Goal: Find specific page/section: Find specific page/section

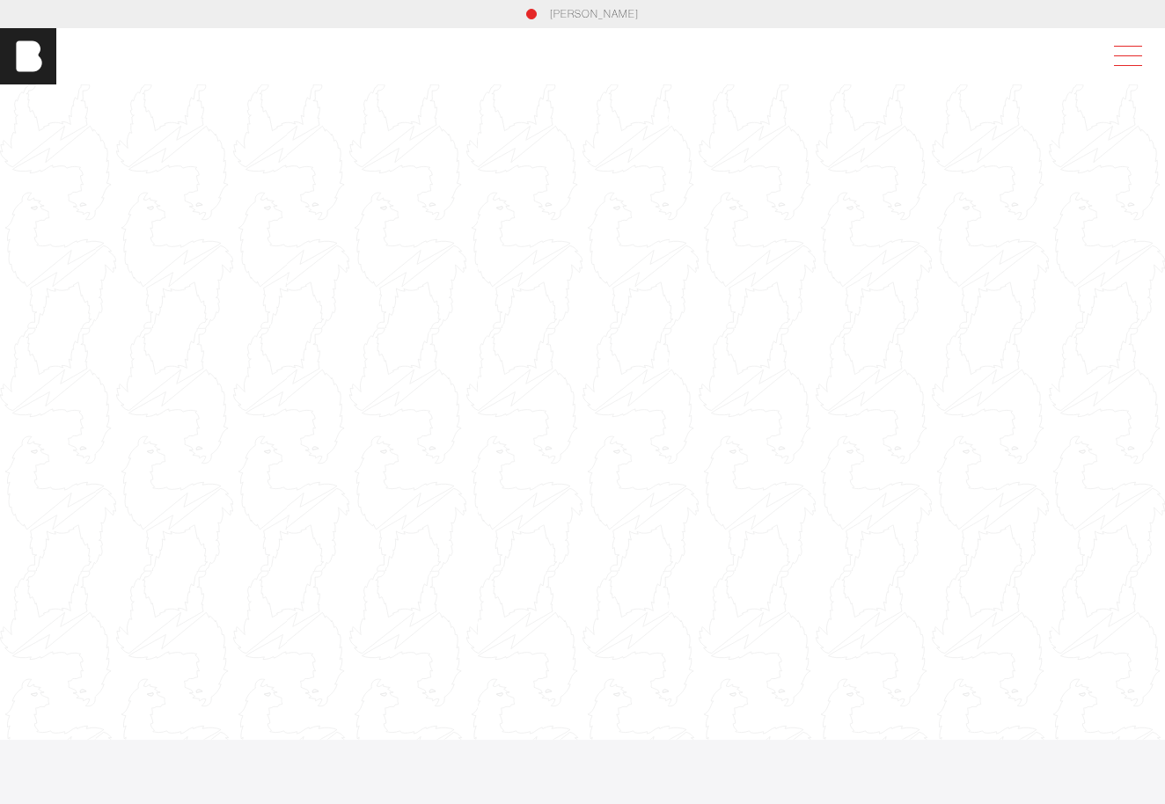
click at [1136, 47] on span at bounding box center [1124, 56] width 40 height 32
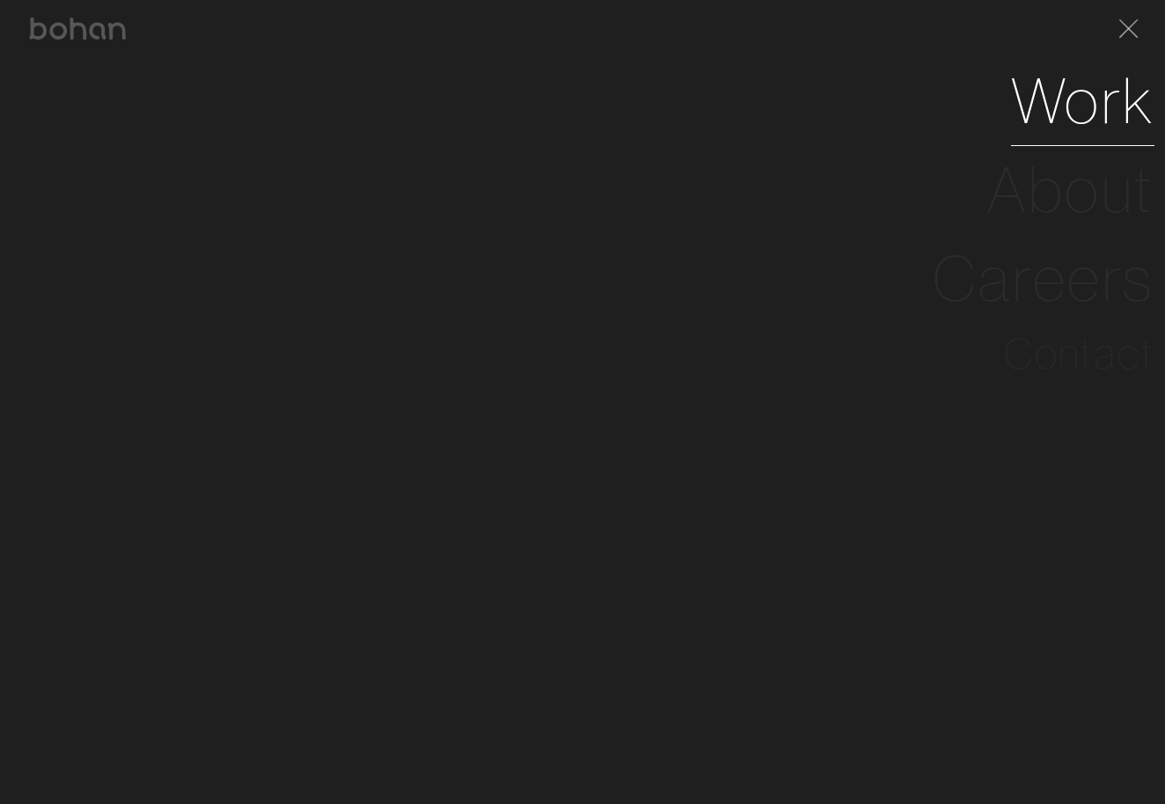
click at [1092, 112] on link "Work" at bounding box center [1082, 100] width 143 height 89
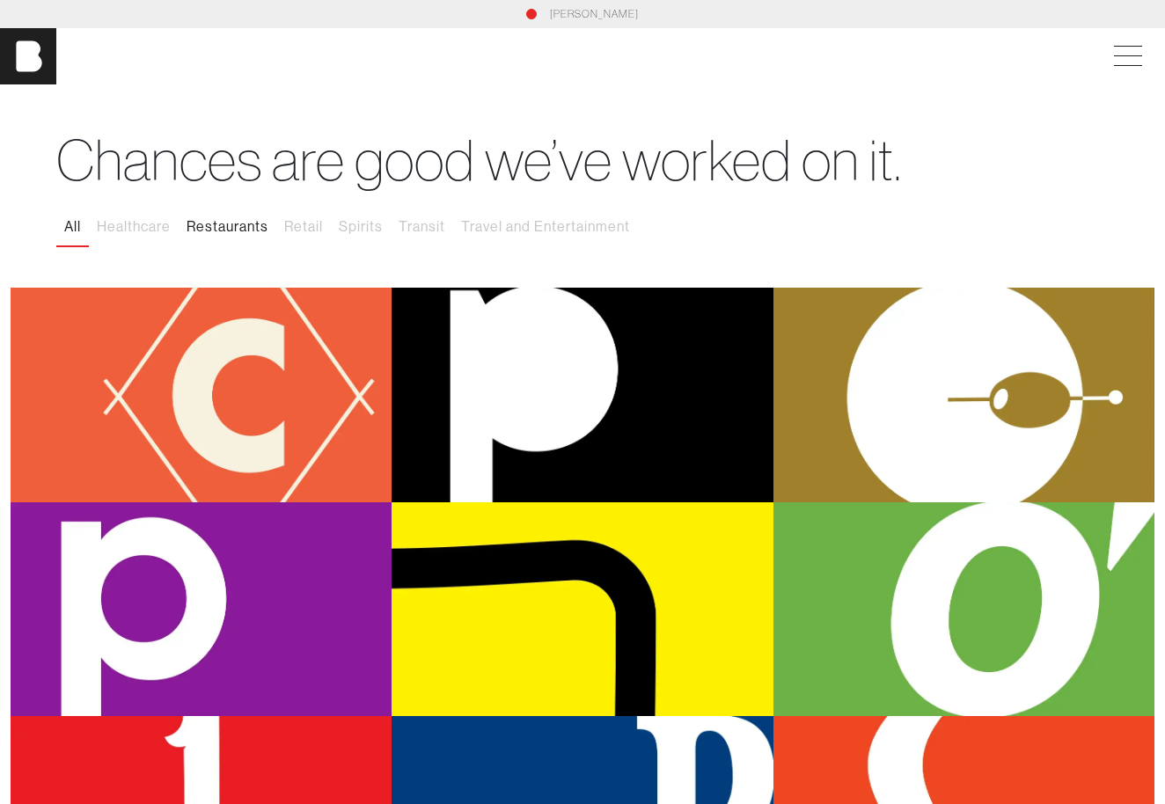
click at [230, 223] on button "Restaurants" at bounding box center [228, 226] width 98 height 37
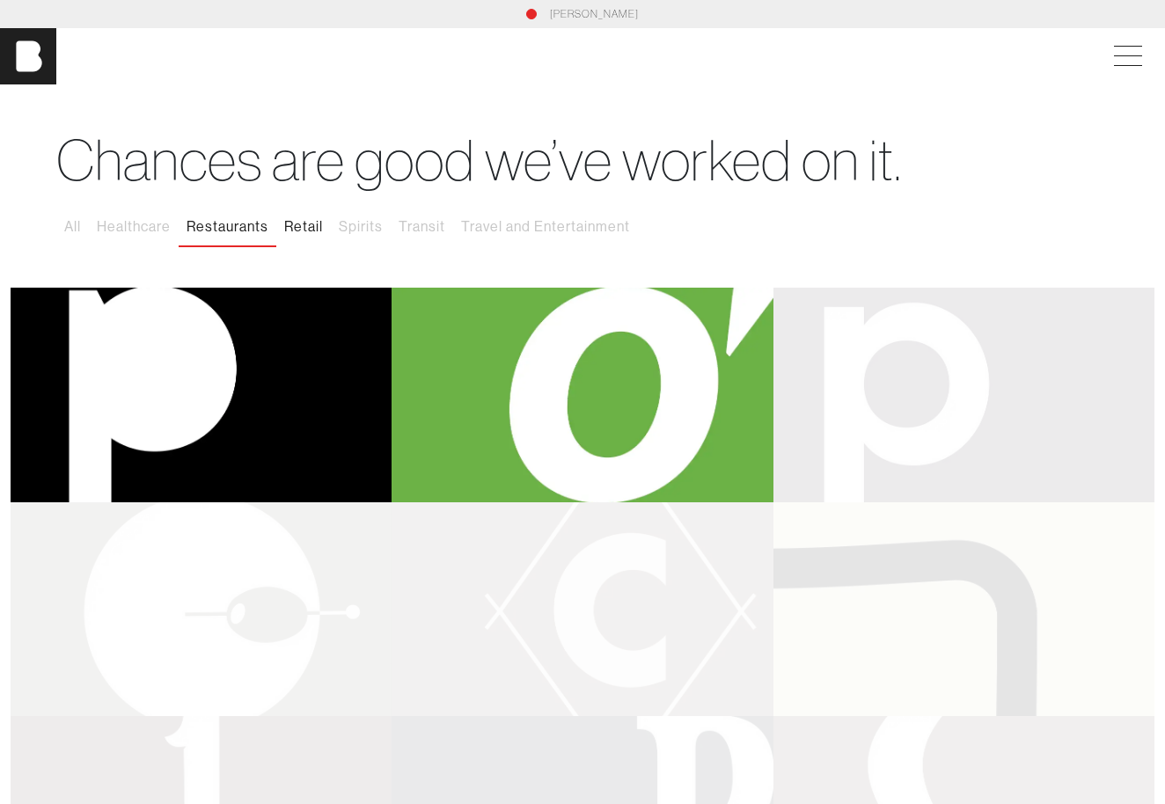
click at [315, 219] on button "Retail" at bounding box center [303, 226] width 55 height 37
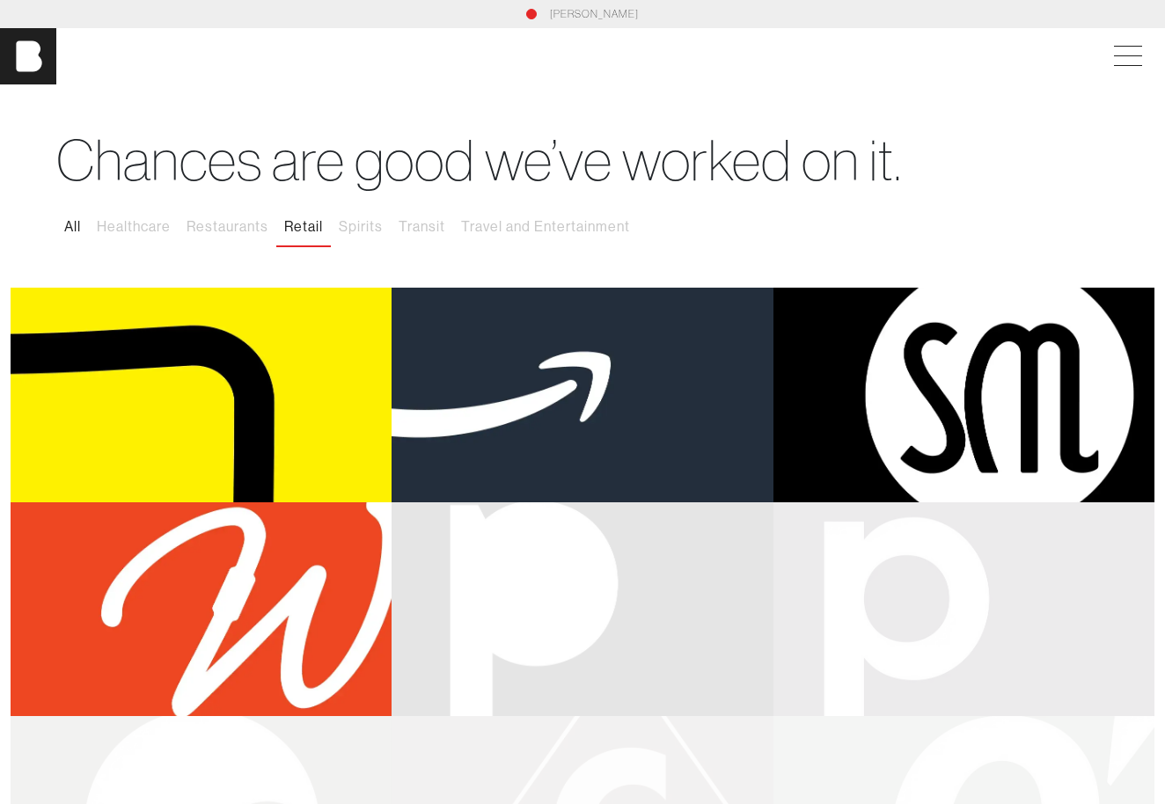
click at [71, 230] on button "All" at bounding box center [72, 226] width 33 height 37
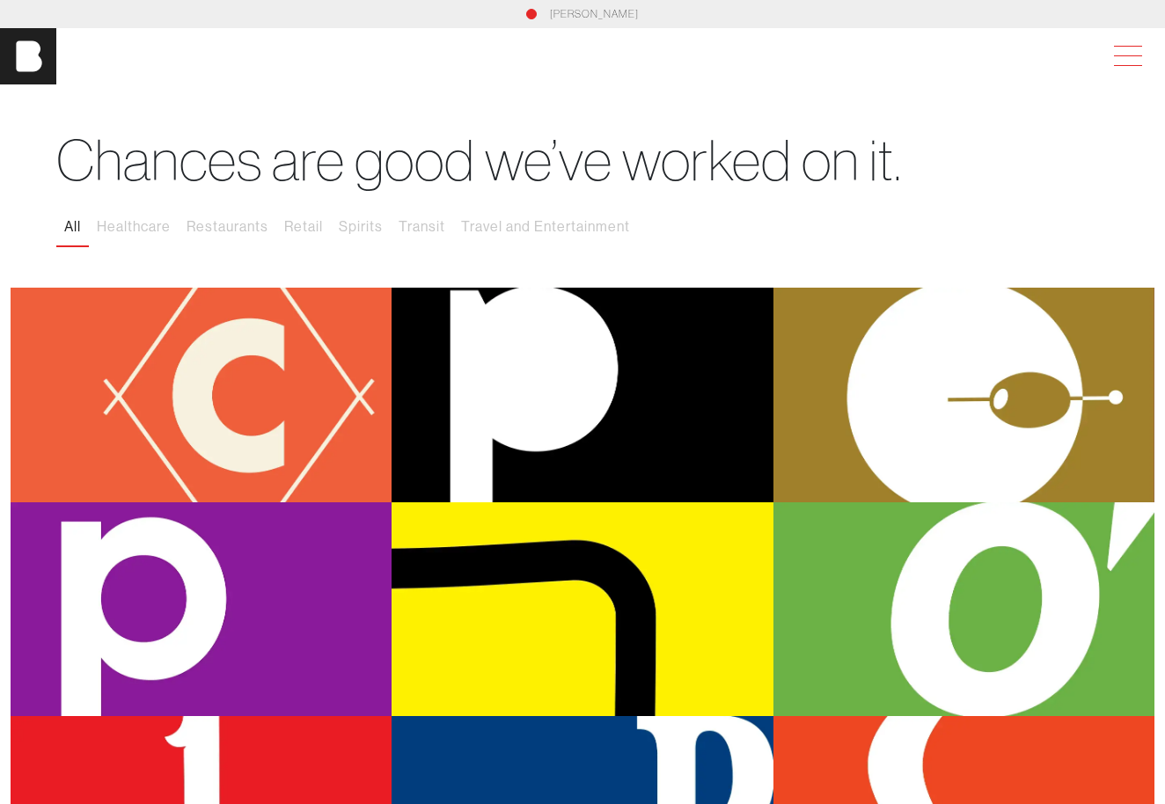
click at [1125, 60] on span at bounding box center [1124, 56] width 40 height 32
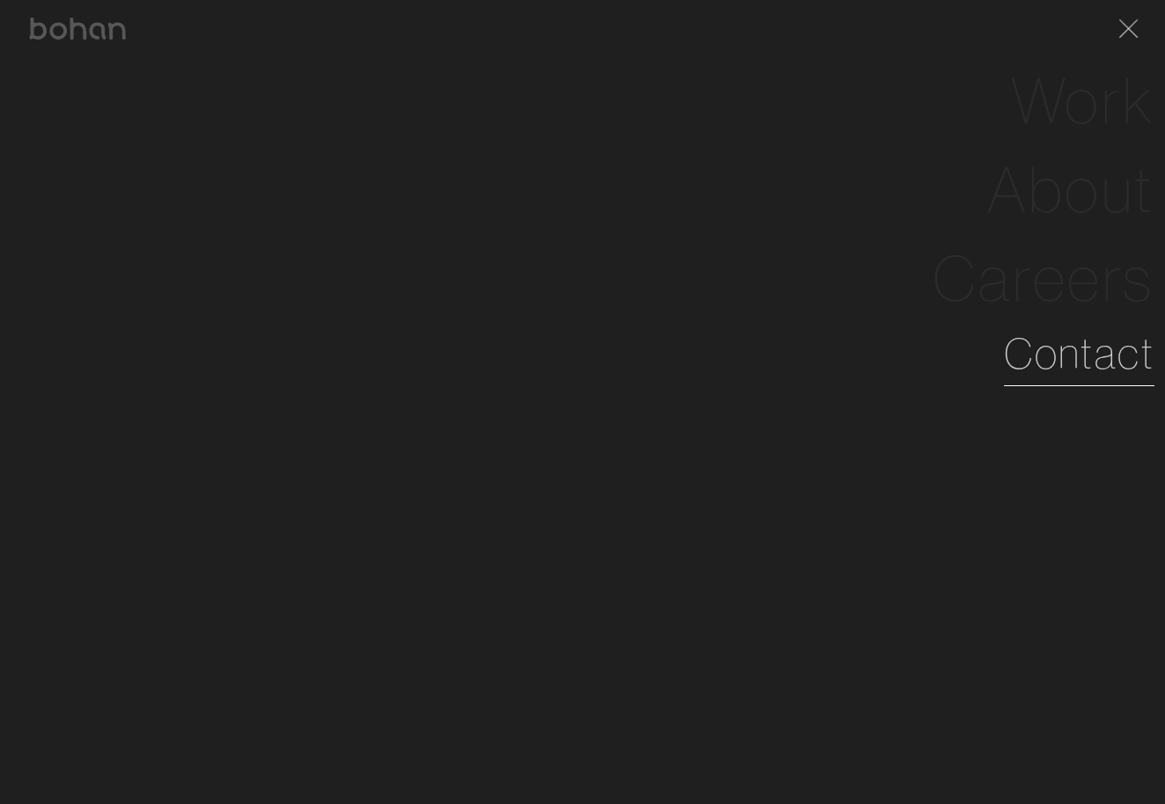
click at [1083, 344] on link "Contact" at bounding box center [1079, 353] width 150 height 63
